Goal: Task Accomplishment & Management: Manage account settings

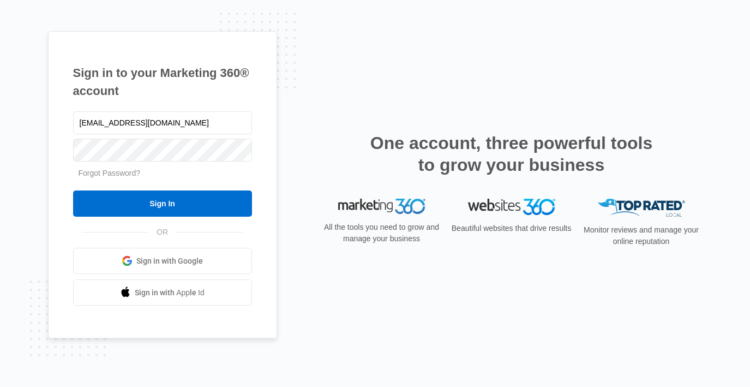
type input "[EMAIL_ADDRESS][DOMAIN_NAME]"
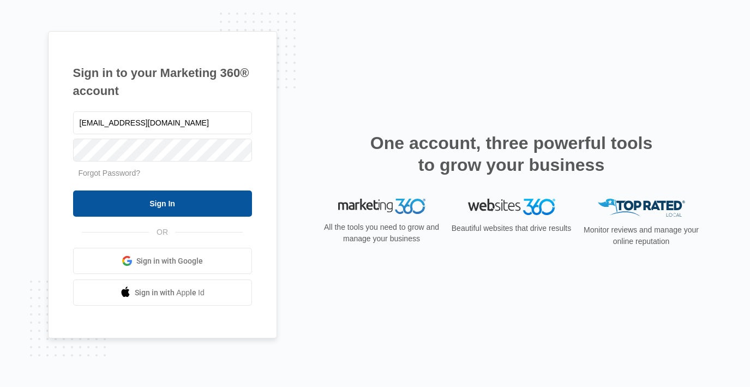
click at [158, 206] on input "Sign In" at bounding box center [162, 203] width 179 height 26
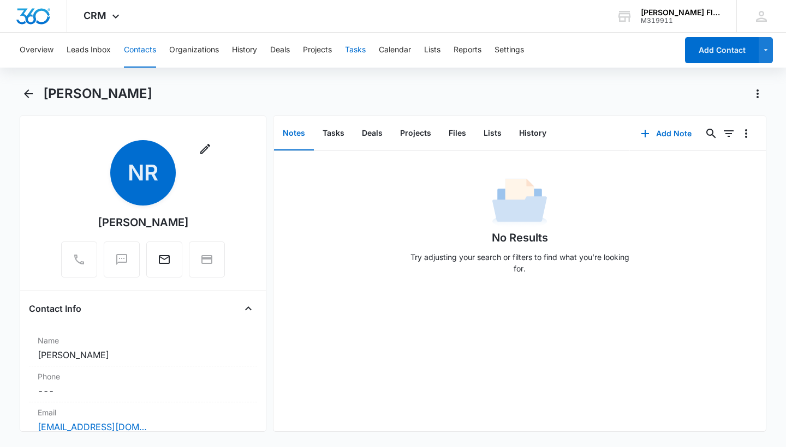
click at [357, 52] on button "Tasks" at bounding box center [355, 50] width 21 height 35
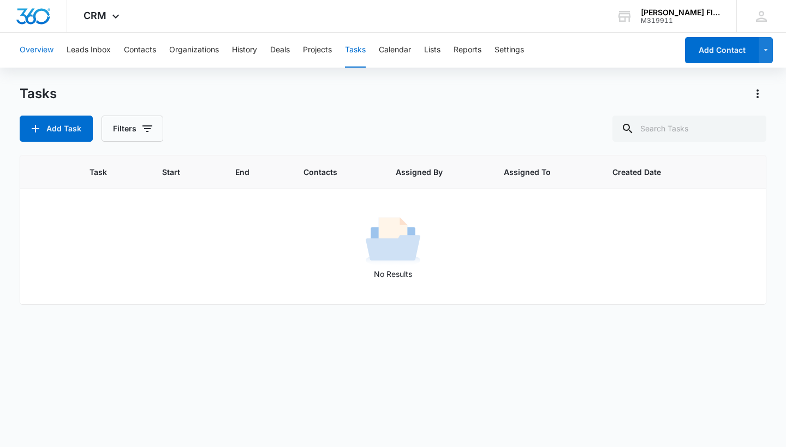
click at [52, 56] on button "Overview" at bounding box center [37, 50] width 34 height 35
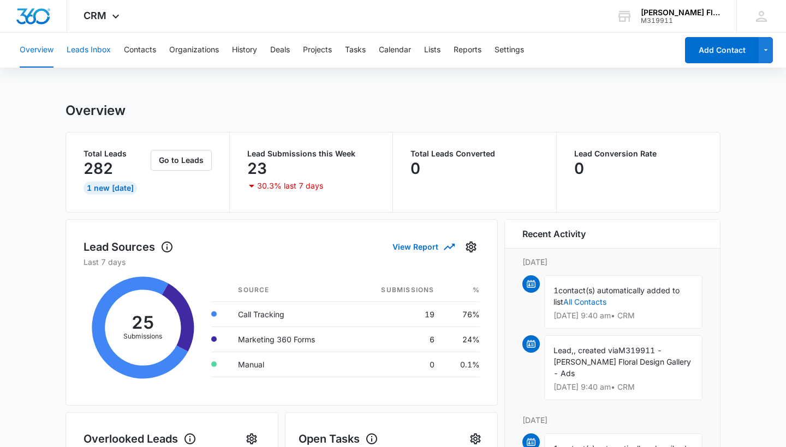
click at [99, 50] on button "Leads Inbox" at bounding box center [89, 50] width 44 height 35
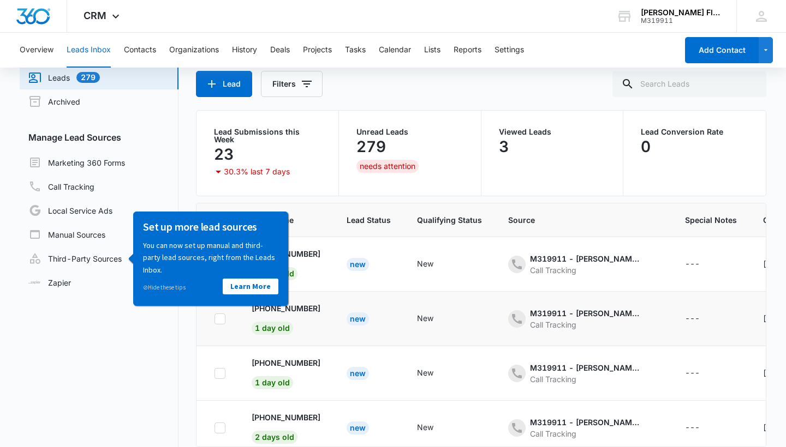
scroll to position [40, 0]
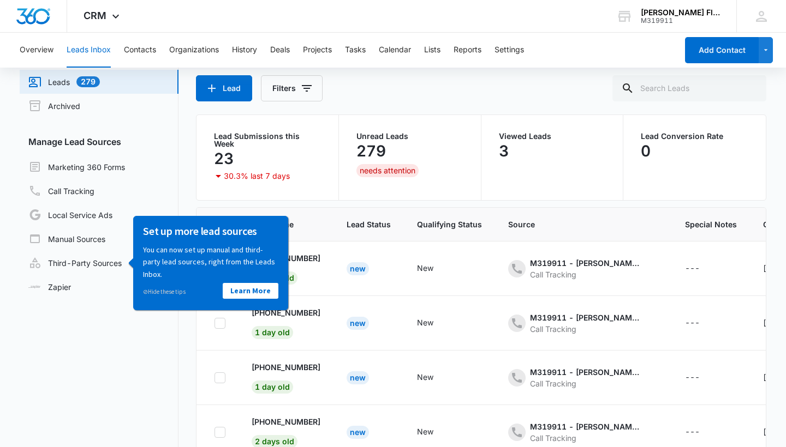
click at [133, 367] on nav "Leads Inbox Leads 279 Archived Manage Lead Sources Marketing 360 Forms Call Tra…" at bounding box center [99, 265] width 159 height 441
click at [112, 214] on link "Local Service Ads" at bounding box center [70, 214] width 84 height 13
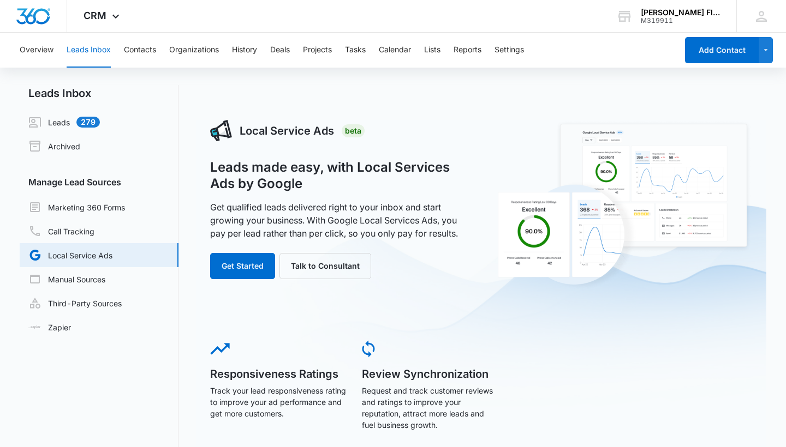
click at [95, 49] on button "Leads Inbox" at bounding box center [89, 50] width 44 height 35
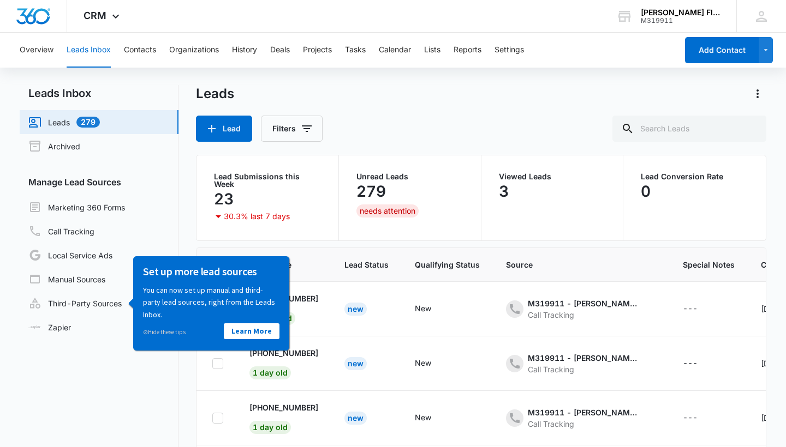
scroll to position [0, 2]
click at [121, 386] on nav "Leads Inbox Leads 279 Archived Manage Lead Sources Marketing 360 Forms Call Tra…" at bounding box center [99, 305] width 159 height 441
click at [308, 303] on td "[PHONE_NUMBER] 0 days old" at bounding box center [283, 309] width 95 height 55
click at [546, 310] on div "Call Tracking" at bounding box center [582, 314] width 109 height 11
